Goal: Information Seeking & Learning: Learn about a topic

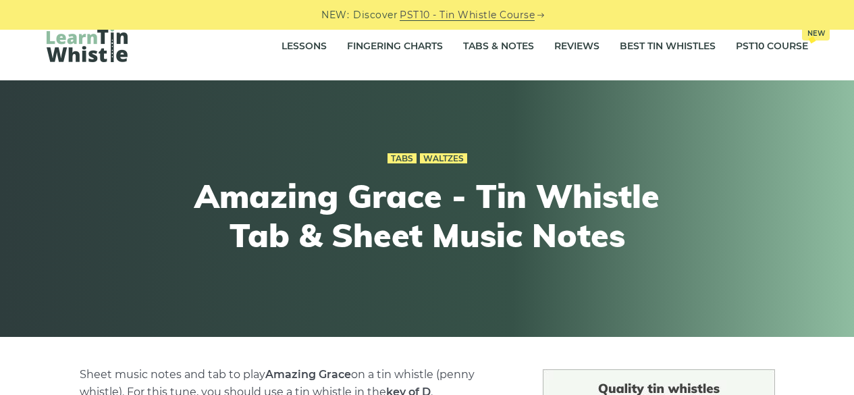
scroll to position [16, 0]
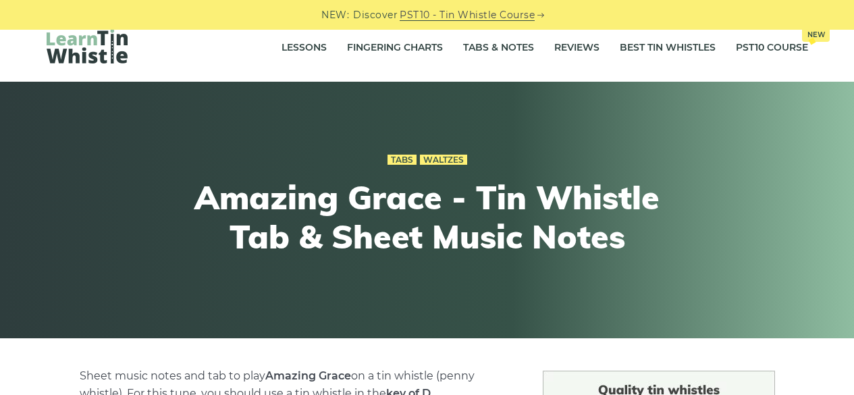
click at [117, 49] on img at bounding box center [87, 46] width 81 height 34
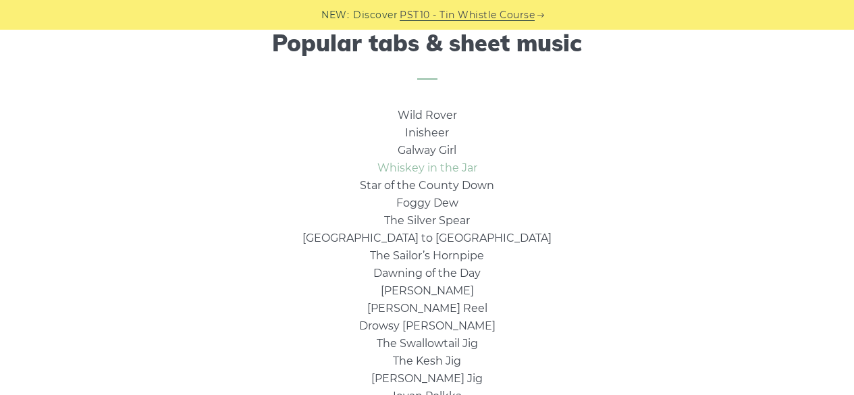
scroll to position [1013, 0]
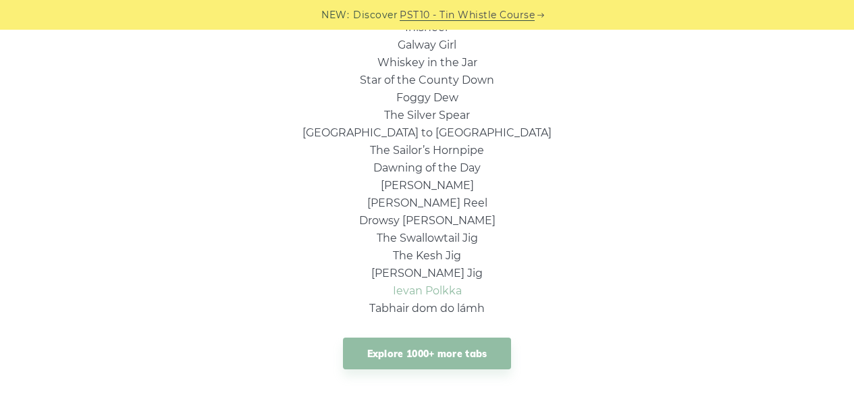
click at [448, 285] on link "Ievan Polkka" at bounding box center [427, 290] width 69 height 13
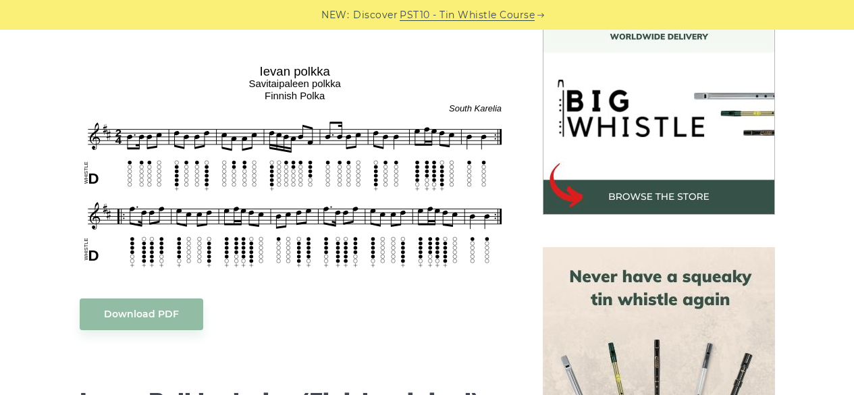
scroll to position [405, 0]
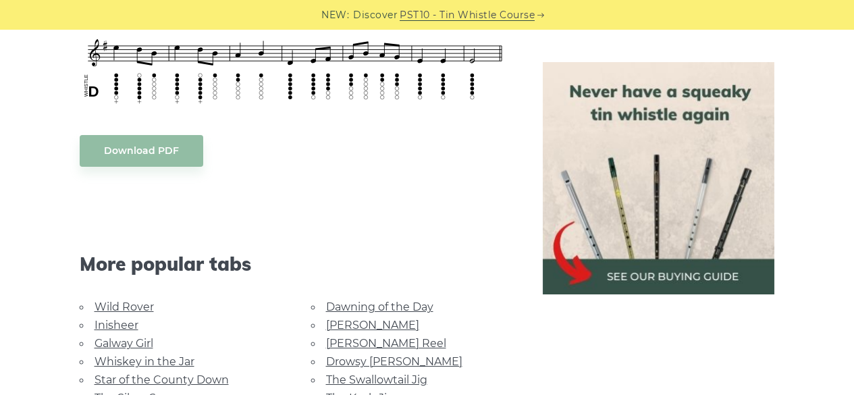
scroll to position [743, 0]
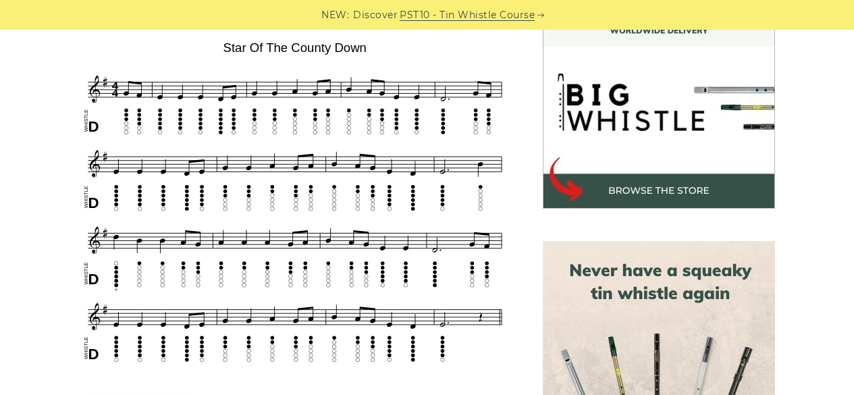
scroll to position [405, 0]
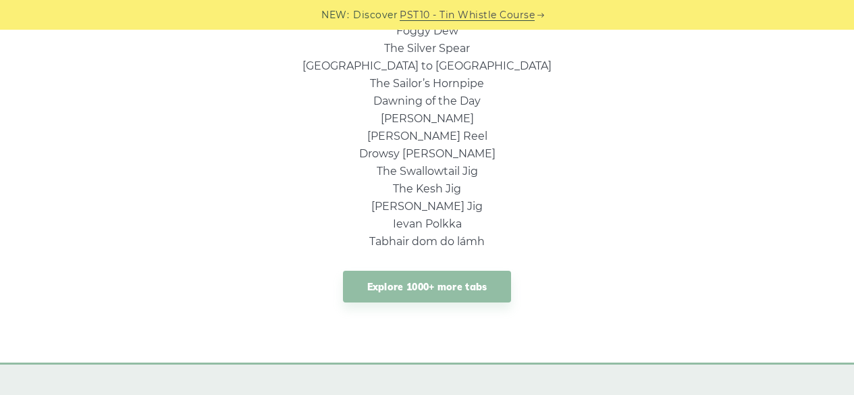
scroll to position [1081, 0]
click at [459, 282] on link "Explore 1000+ more tabs" at bounding box center [427, 286] width 169 height 32
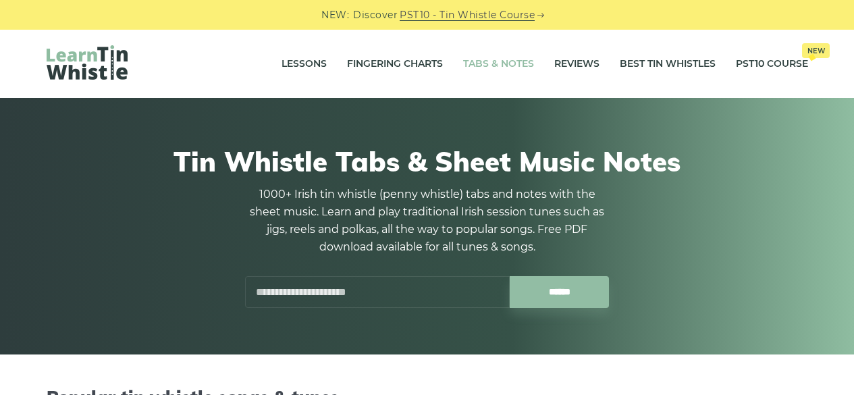
click at [342, 286] on input "text" at bounding box center [377, 292] width 265 height 32
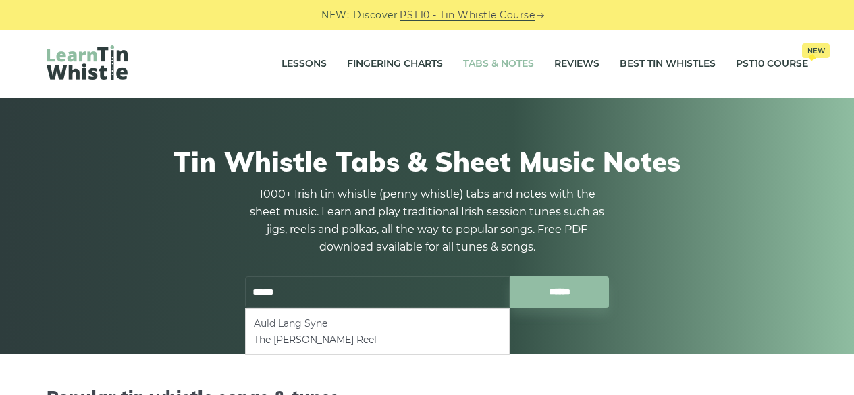
click at [326, 324] on li "Auld Lang Syne" at bounding box center [377, 323] width 247 height 16
type input "**********"
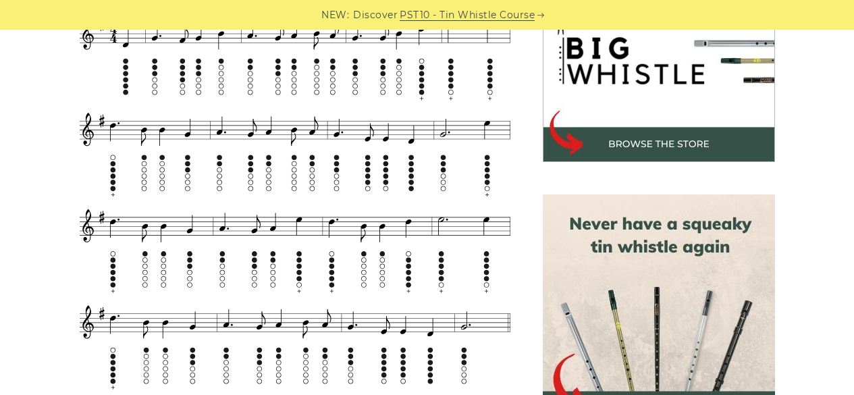
scroll to position [454, 0]
